Goal: Information Seeking & Learning: Learn about a topic

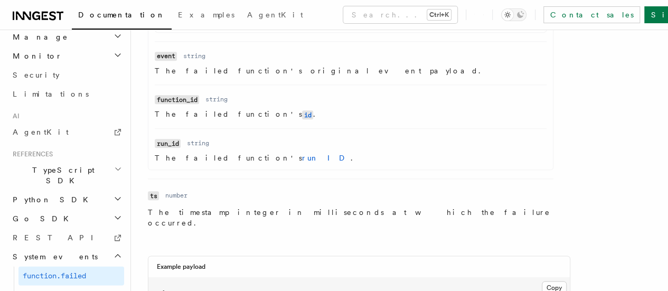
scroll to position [687, 0]
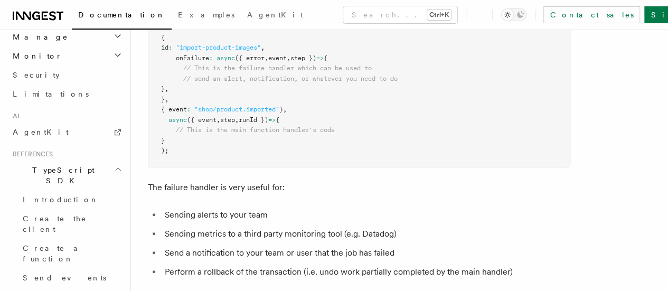
scroll to position [53, 0]
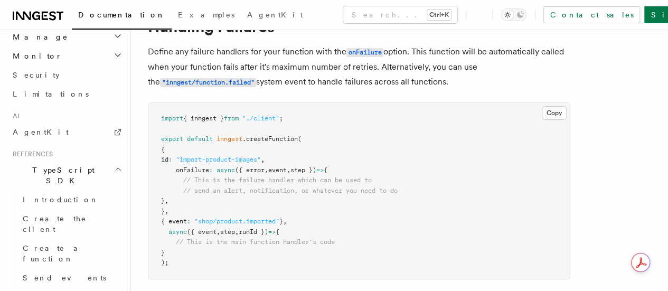
scroll to position [687, 0]
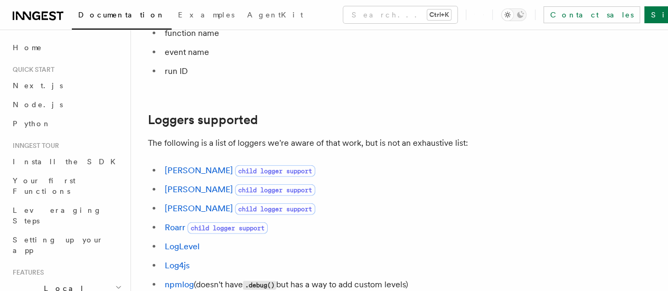
scroll to position [1426, 0]
